Goal: Transaction & Acquisition: Purchase product/service

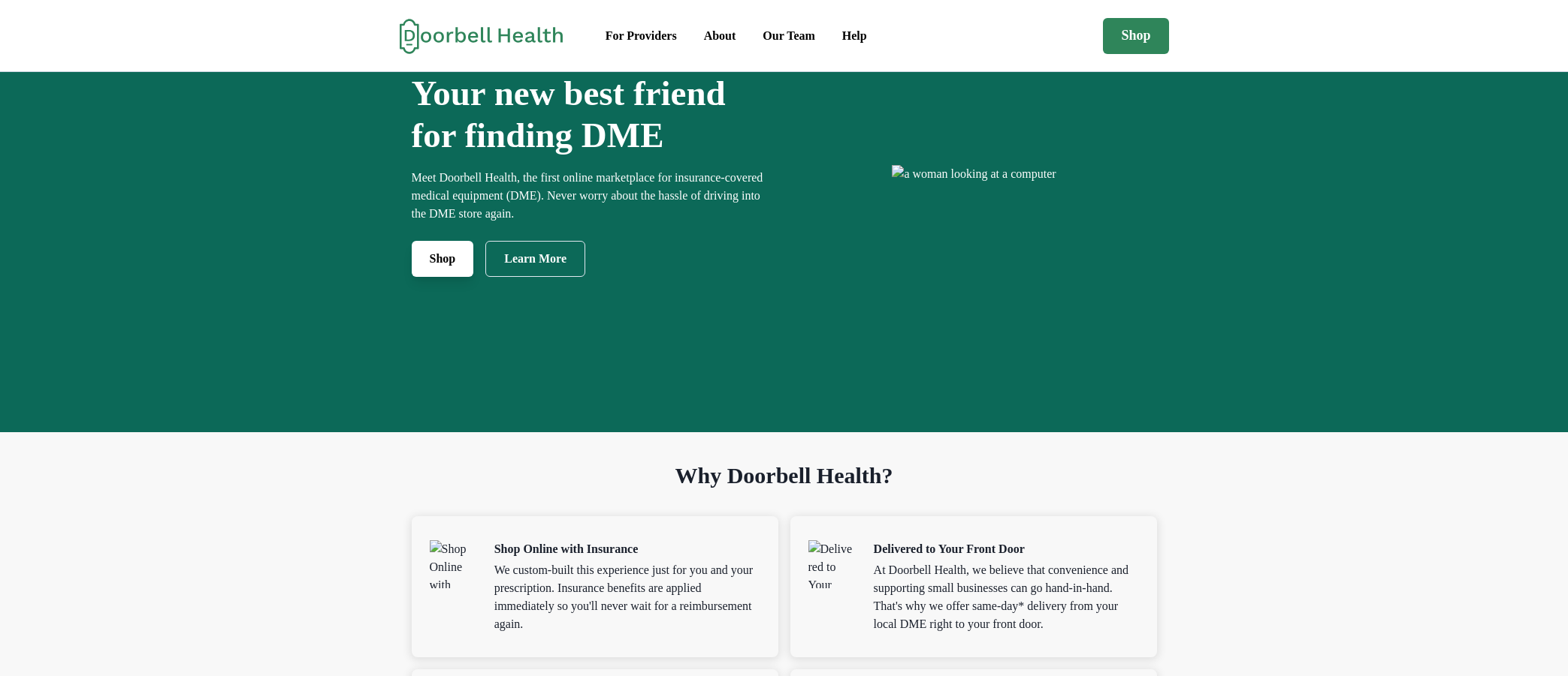
click at [421, 277] on link "Shop" at bounding box center [442, 258] width 62 height 36
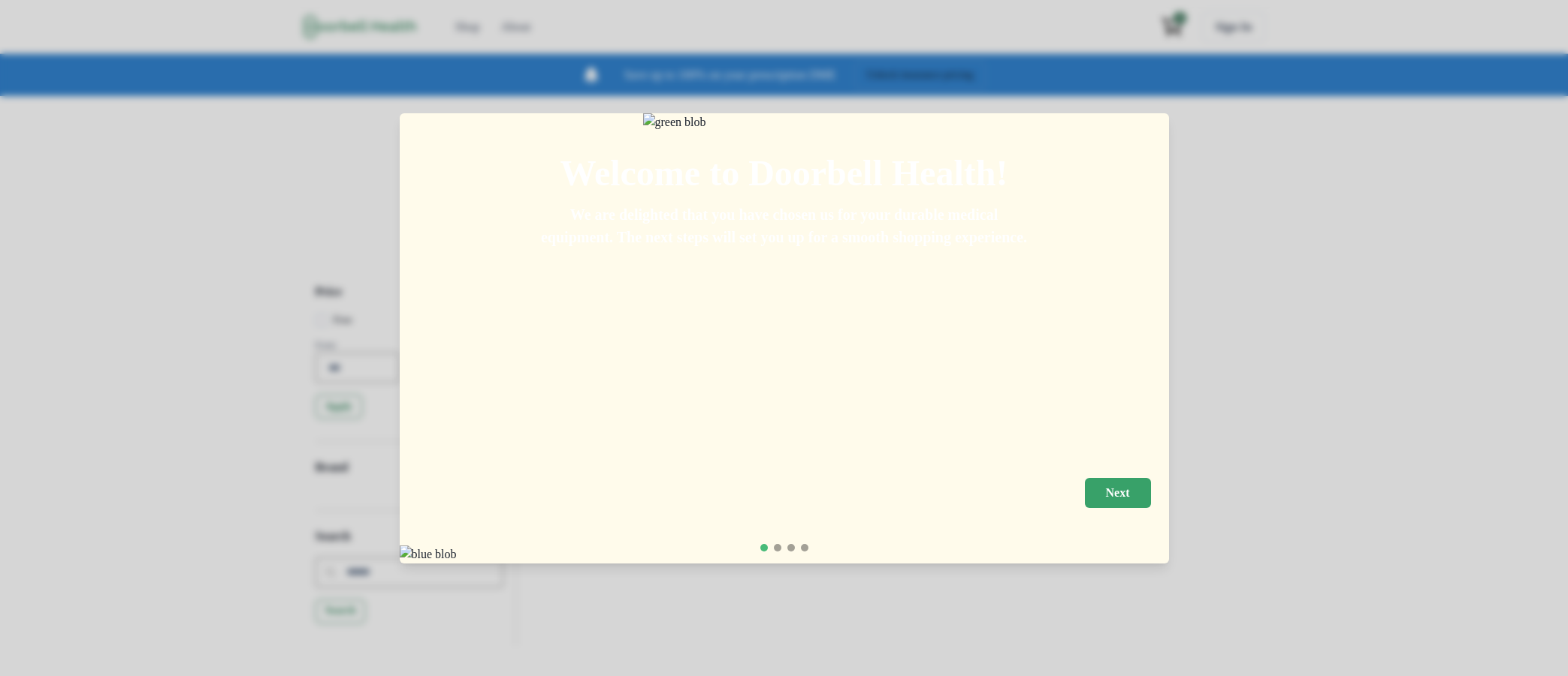
click at [1130, 488] on p "Next" at bounding box center [1118, 493] width 24 height 14
